Goal: Information Seeking & Learning: Learn about a topic

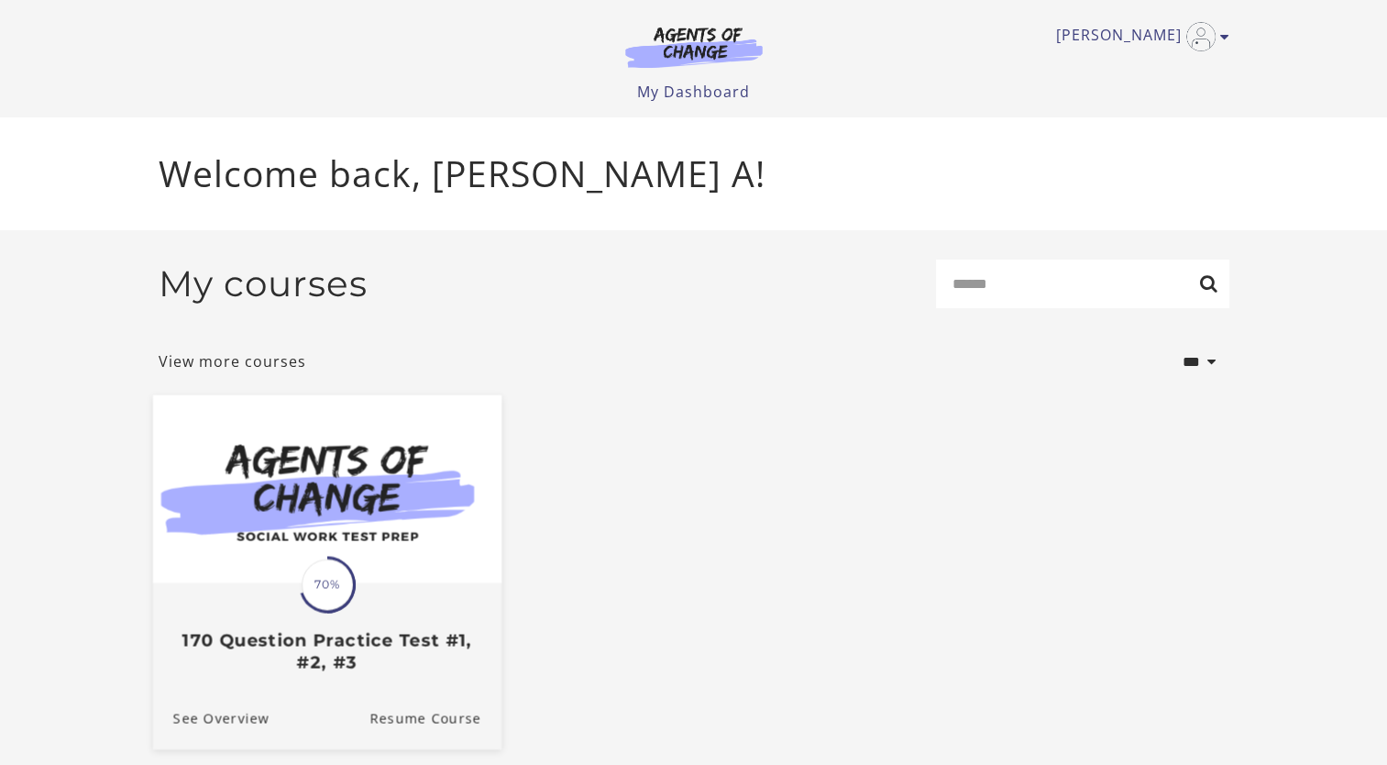
click at [436, 546] on img at bounding box center [326, 489] width 348 height 188
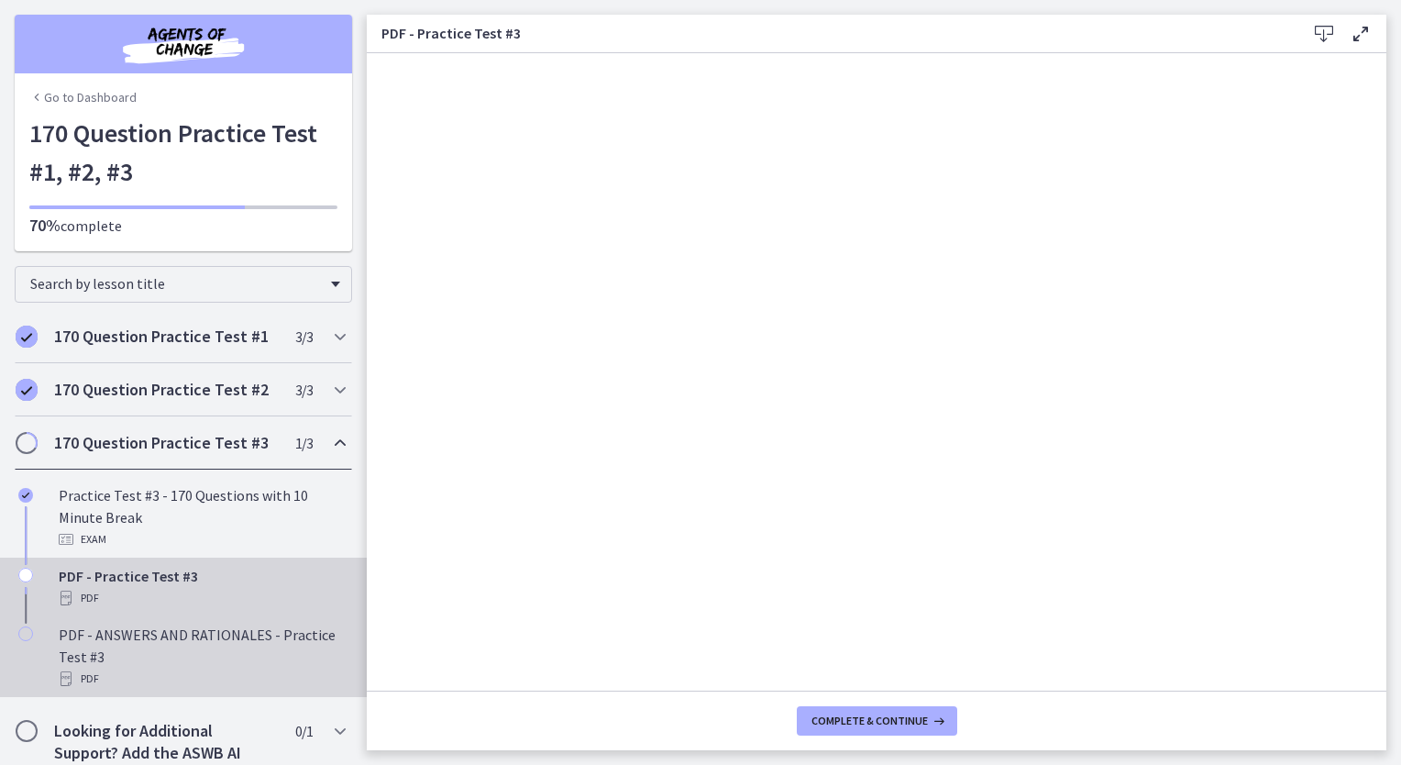
click at [265, 653] on div "PDF - ANSWERS AND RATIONALES - Practice Test #3 PDF" at bounding box center [202, 656] width 286 height 66
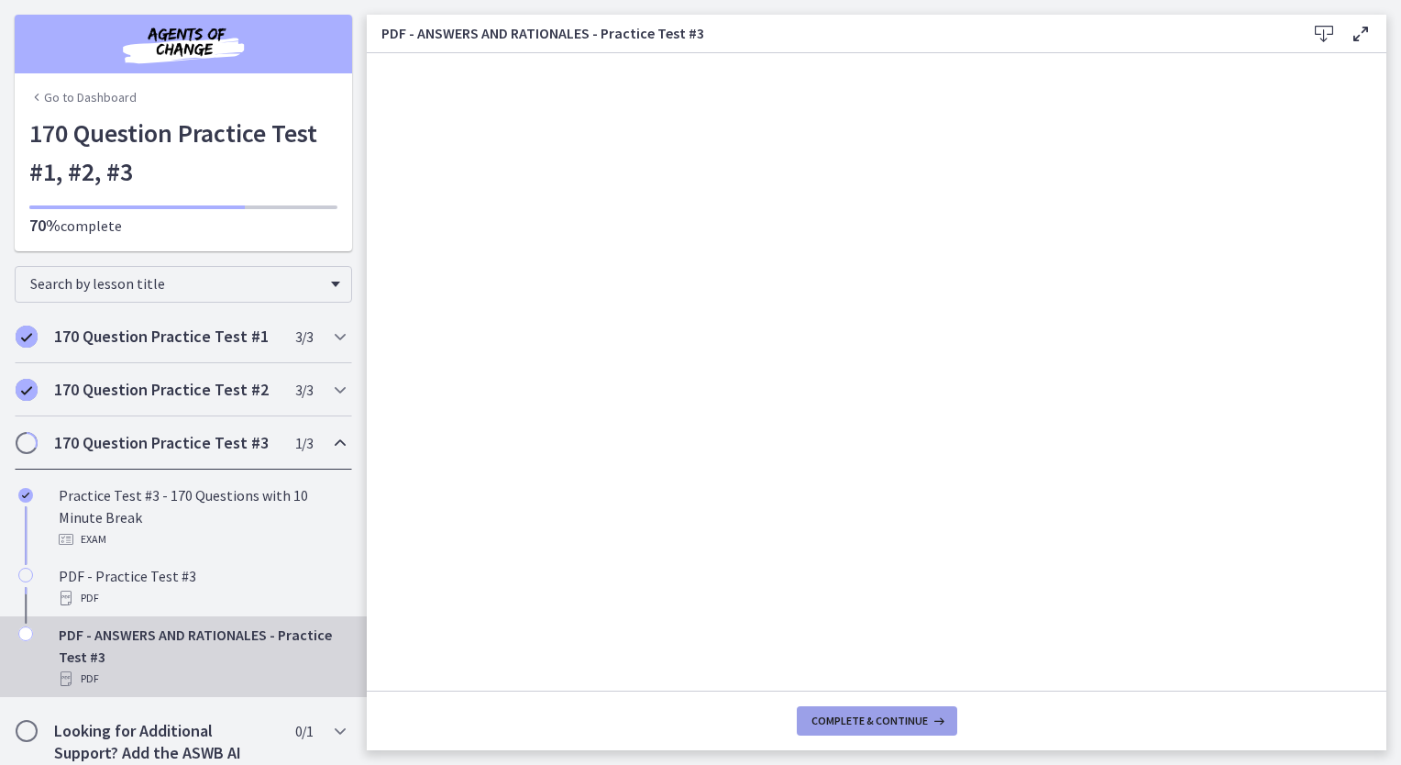
click at [908, 721] on span "Complete & continue" at bounding box center [869, 720] width 116 height 15
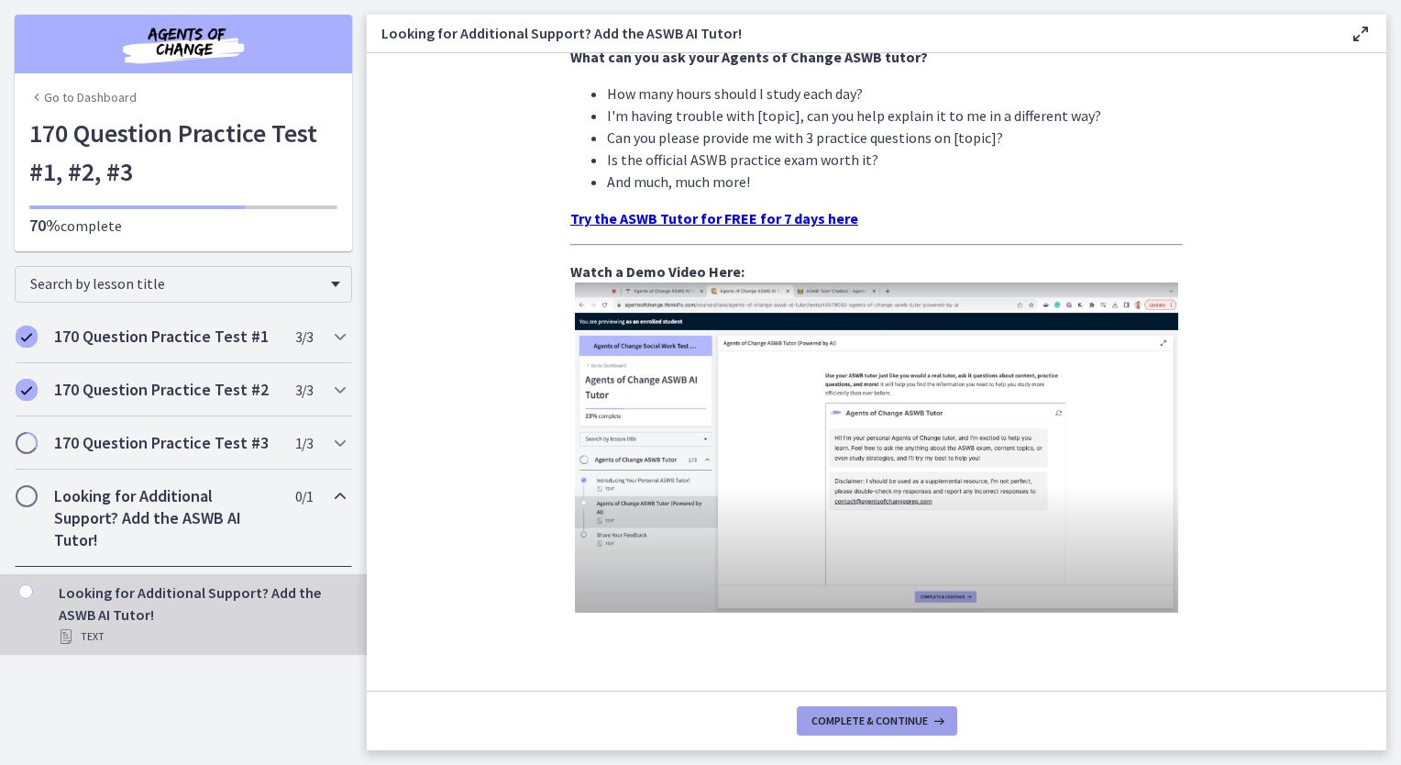
scroll to position [600, 0]
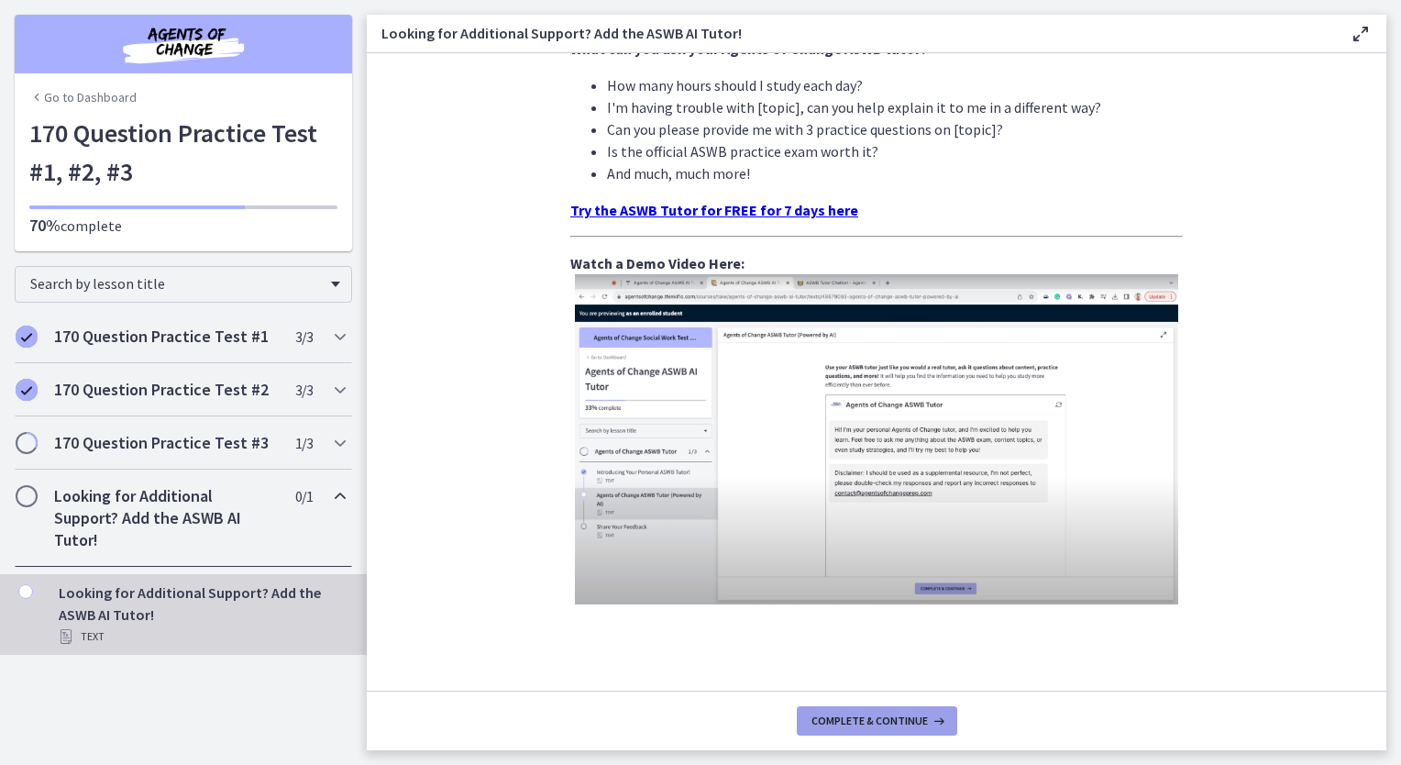
click at [906, 727] on span "Complete & continue" at bounding box center [869, 720] width 116 height 15
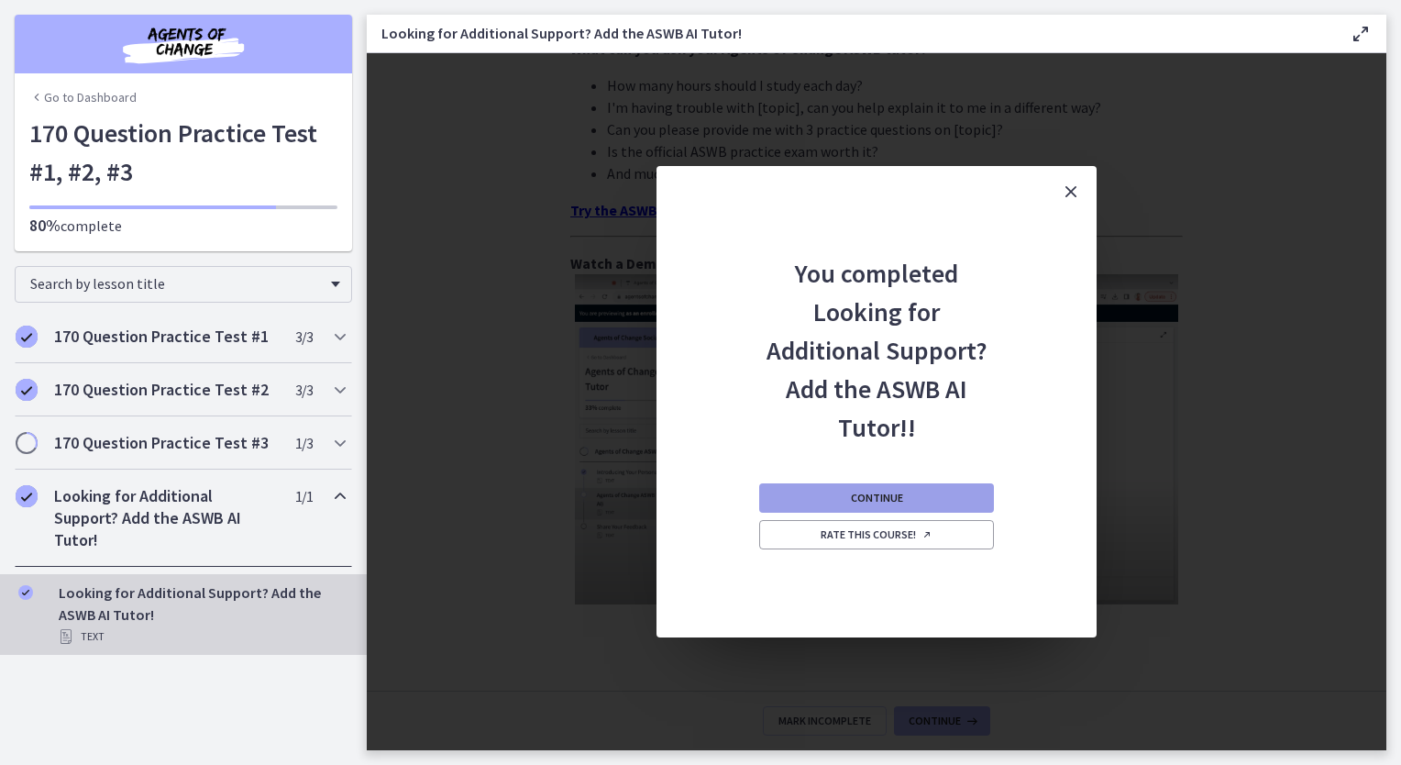
click at [943, 502] on button "Continue" at bounding box center [876, 497] width 235 height 29
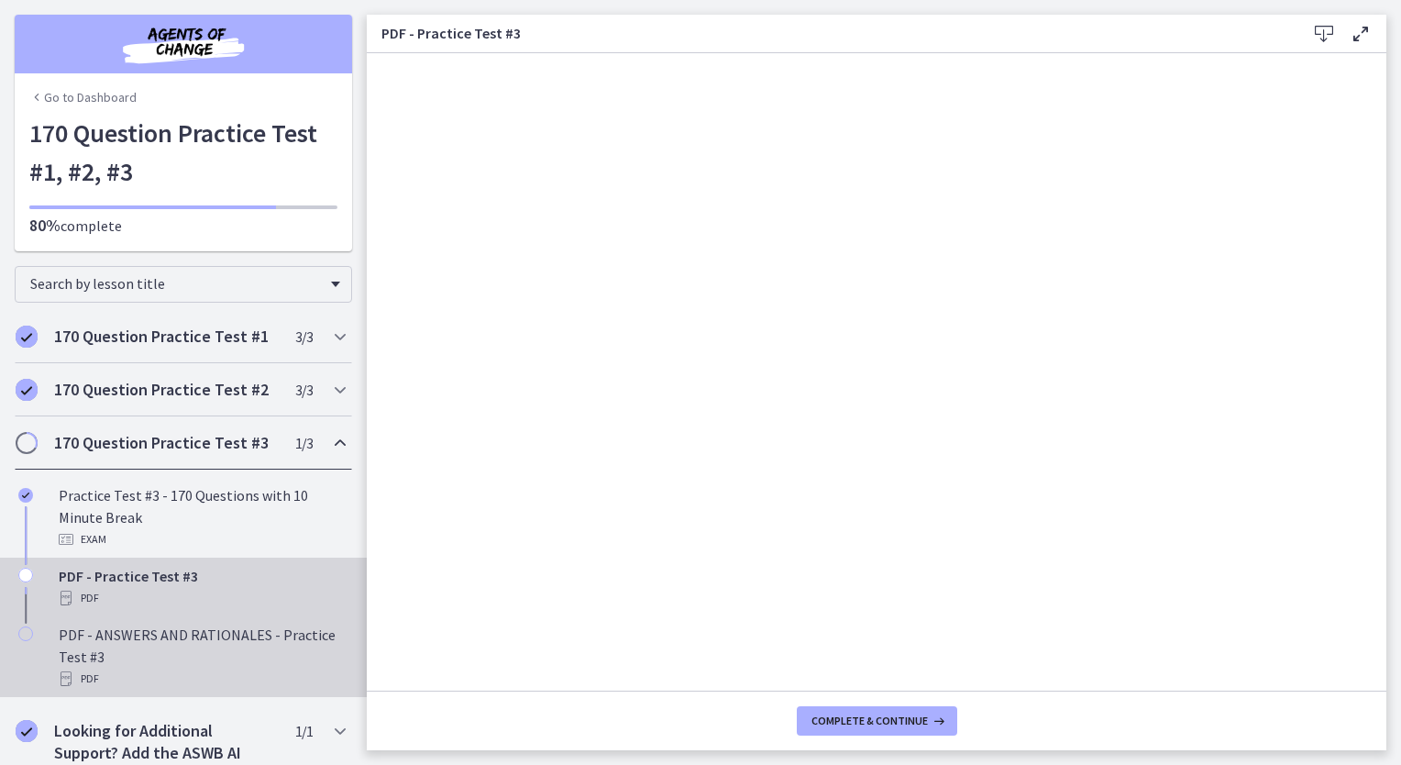
click at [291, 651] on div "PDF - ANSWERS AND RATIONALES - Practice Test #3 PDF" at bounding box center [202, 656] width 286 height 66
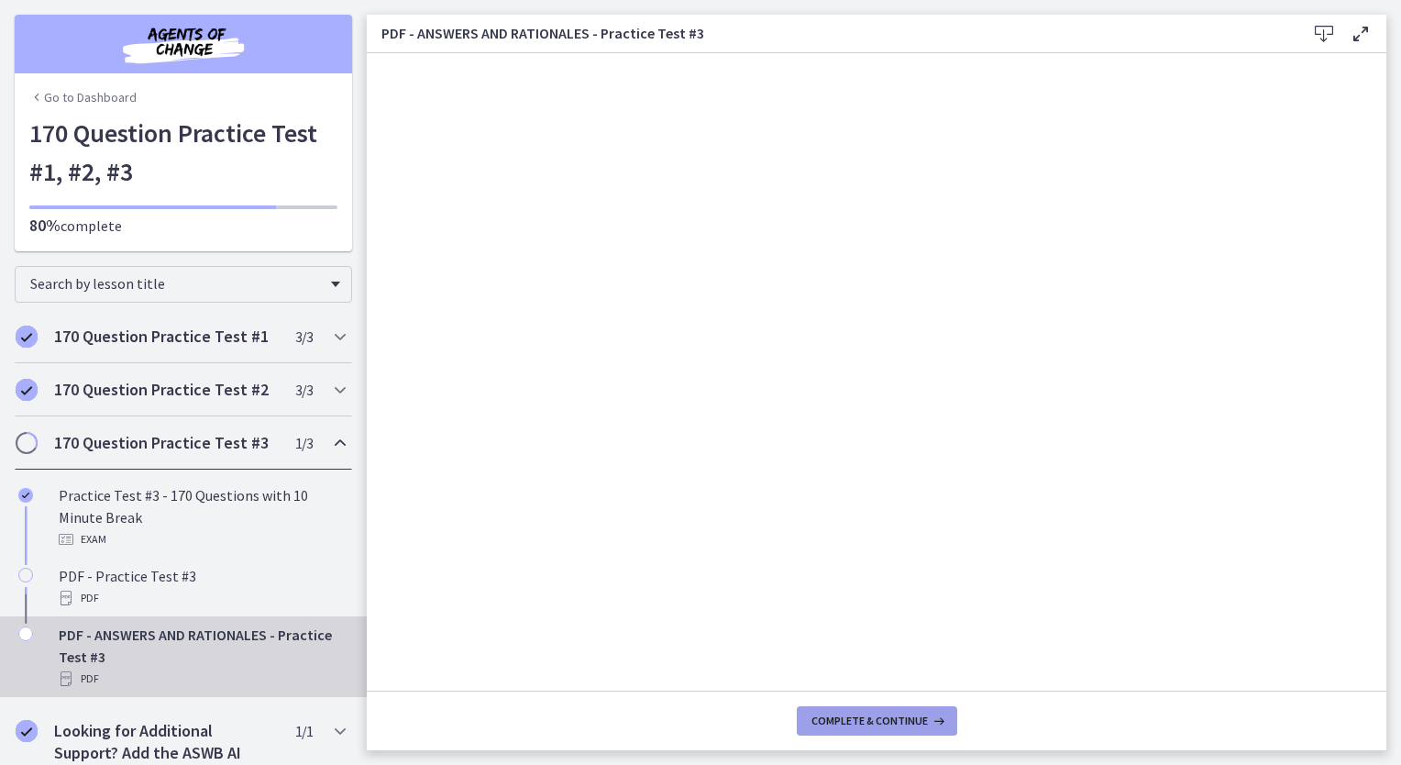
click at [909, 719] on span "Complete & continue" at bounding box center [869, 720] width 116 height 15
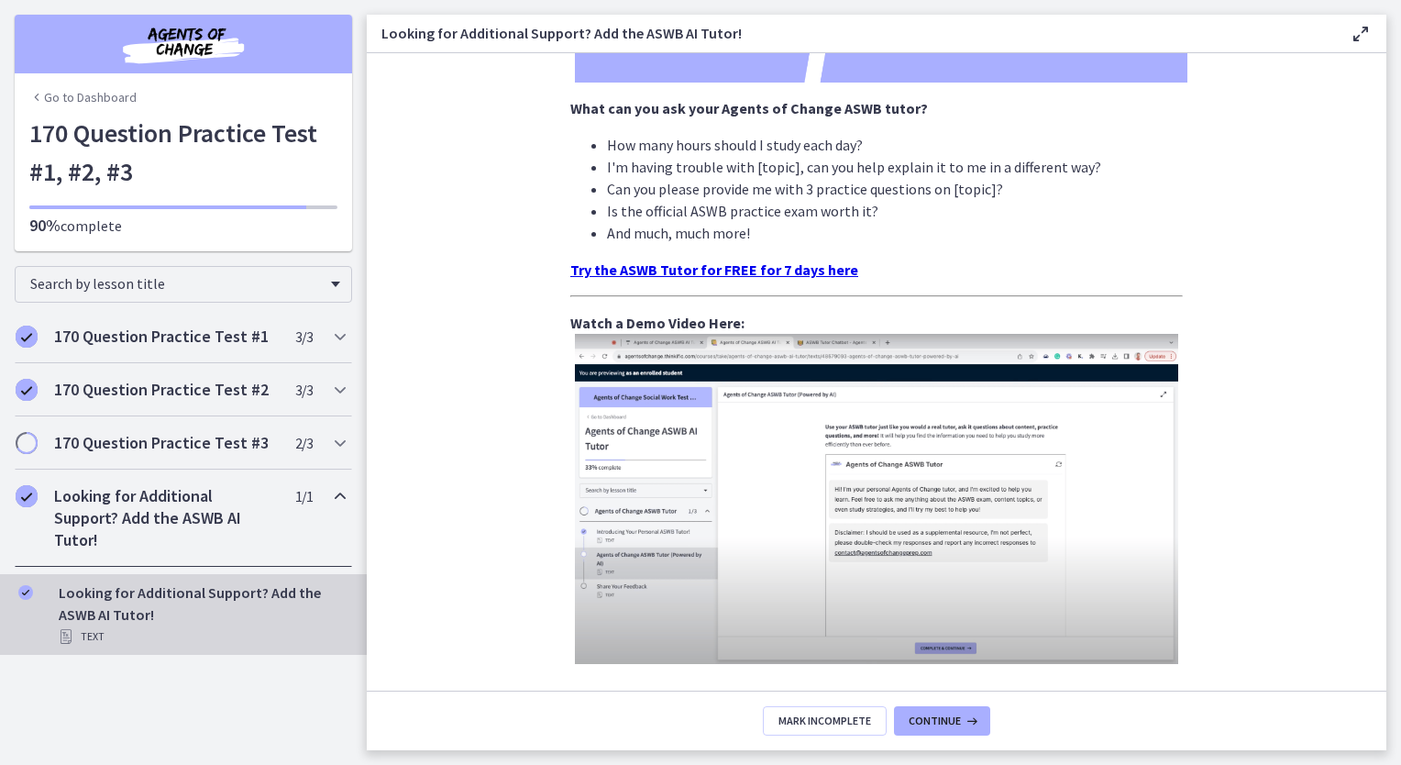
scroll to position [600, 0]
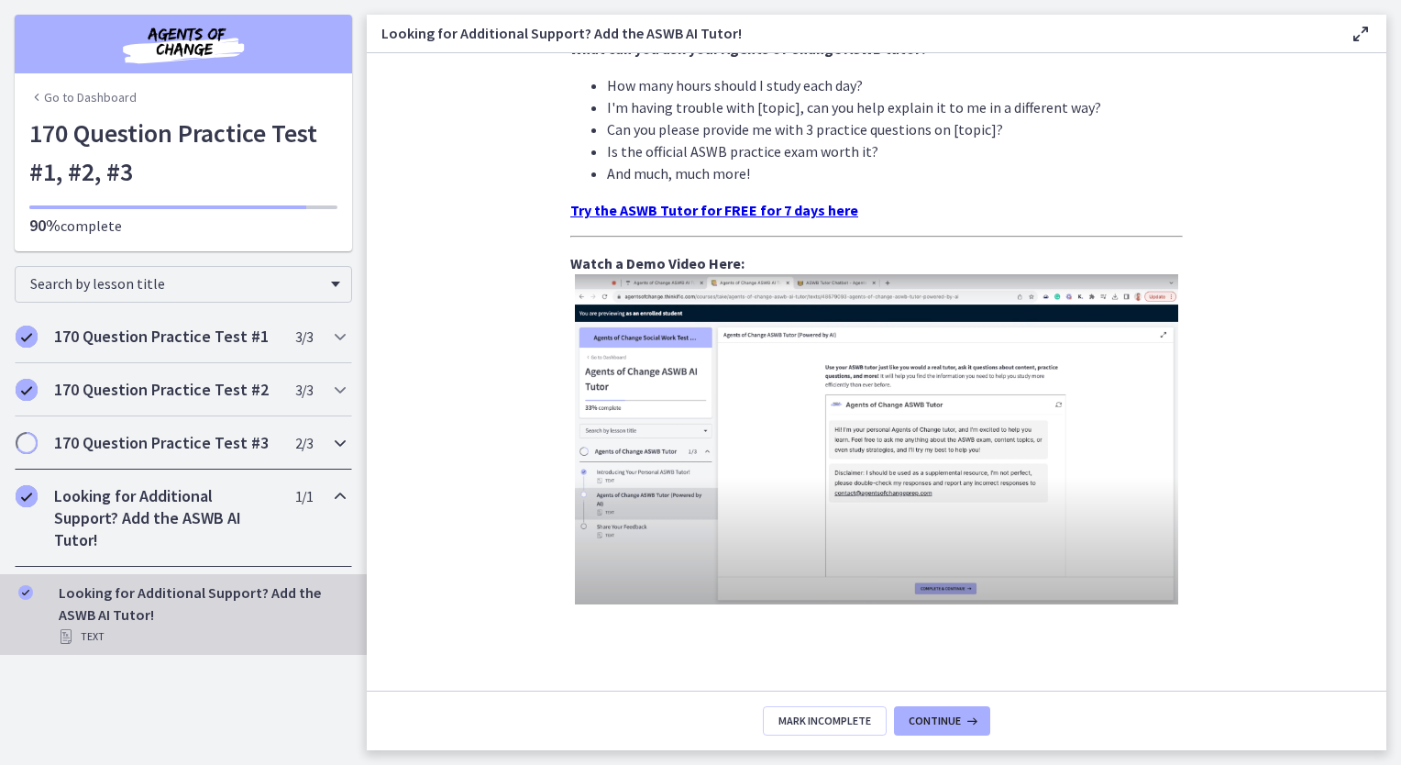
click at [248, 459] on div "170 Question Practice Test #3 2 / 3 Completed" at bounding box center [183, 442] width 337 height 53
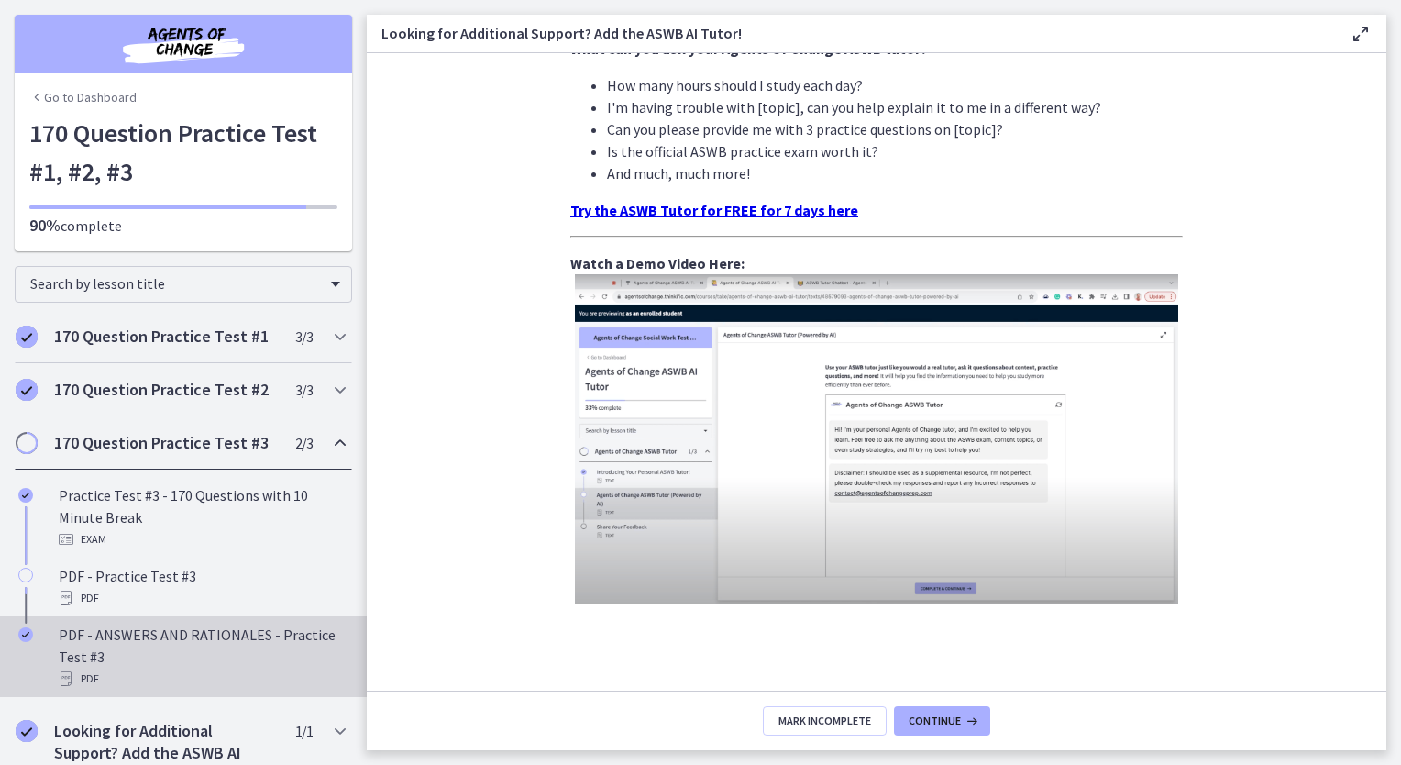
click at [220, 646] on div "PDF - ANSWERS AND RATIONALES - Practice Test #3 PDF" at bounding box center [202, 656] width 286 height 66
